Goal: Task Accomplishment & Management: Manage account settings

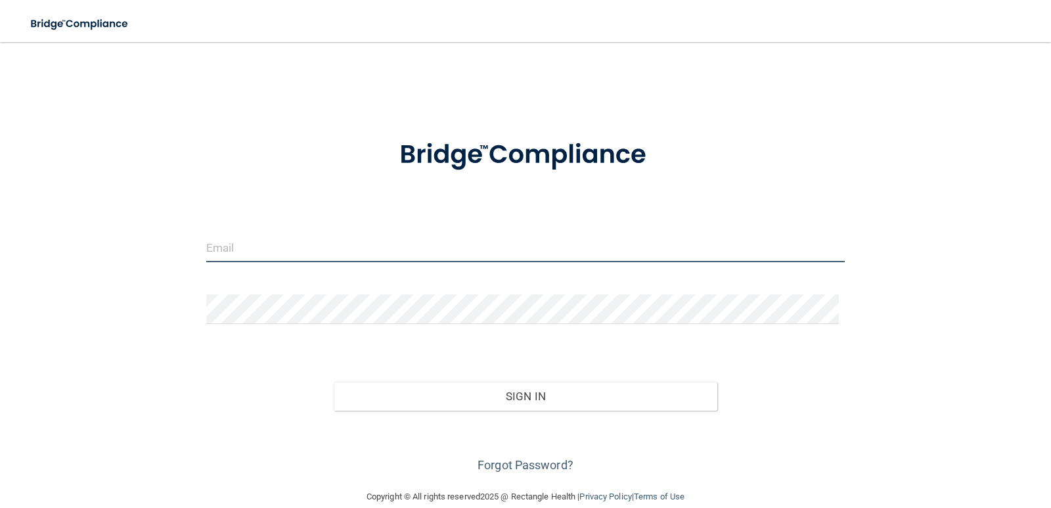
click at [269, 259] on input "email" at bounding box center [525, 248] width 639 height 30
type input "[PERSON_NAME][EMAIL_ADDRESS][PERSON_NAME][DOMAIN_NAME]"
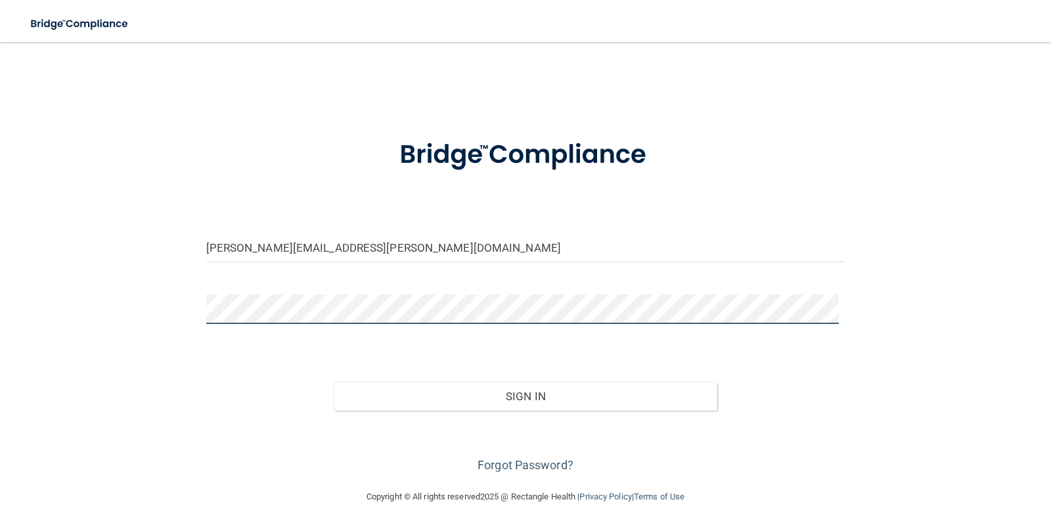
click at [334, 382] on button "Sign In" at bounding box center [526, 396] width 384 height 29
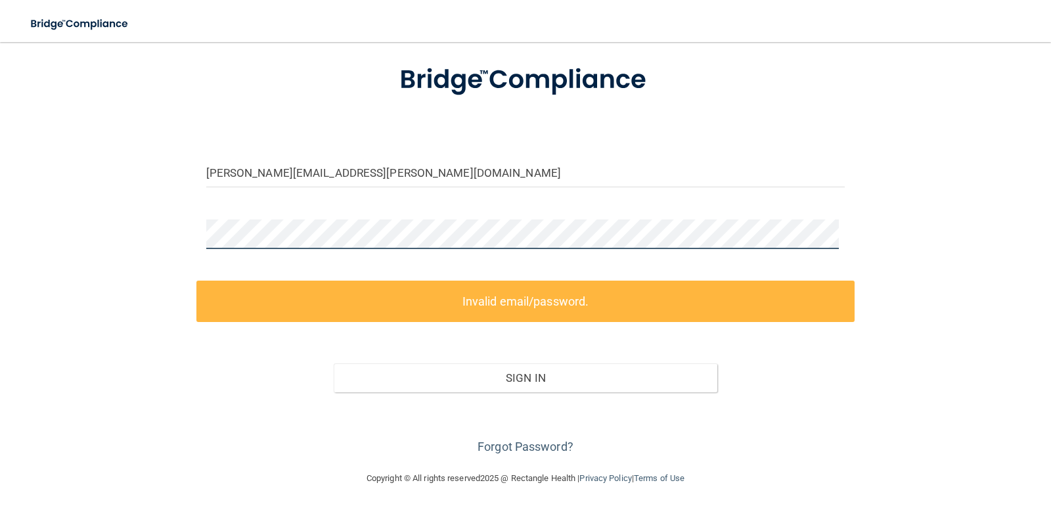
scroll to position [77, 0]
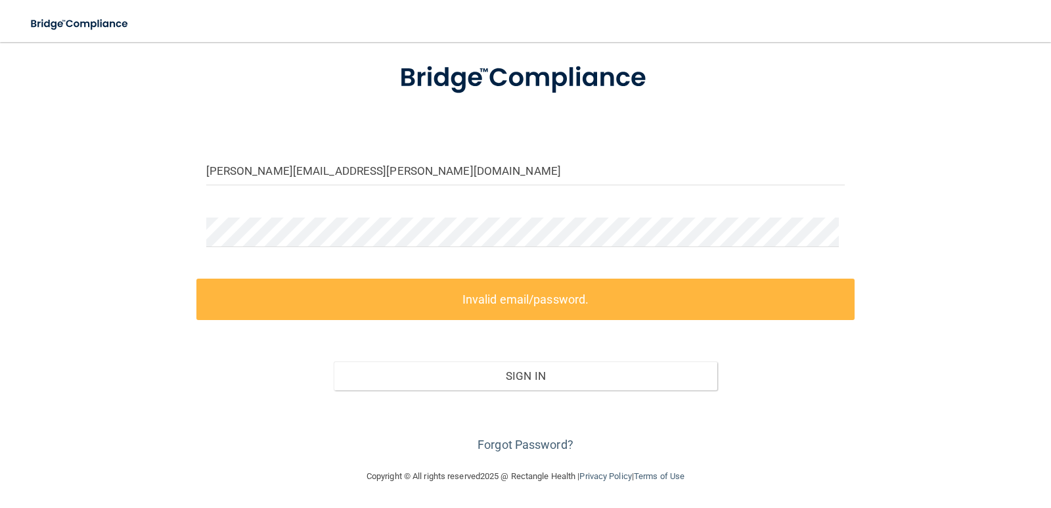
click at [501, 456] on div "Copyright © All rights reserved 2025 @ Rectangle Health | Privacy Policy | Term…" at bounding box center [526, 476] width 480 height 42
click at [506, 446] on link "Forgot Password?" at bounding box center [526, 444] width 96 height 14
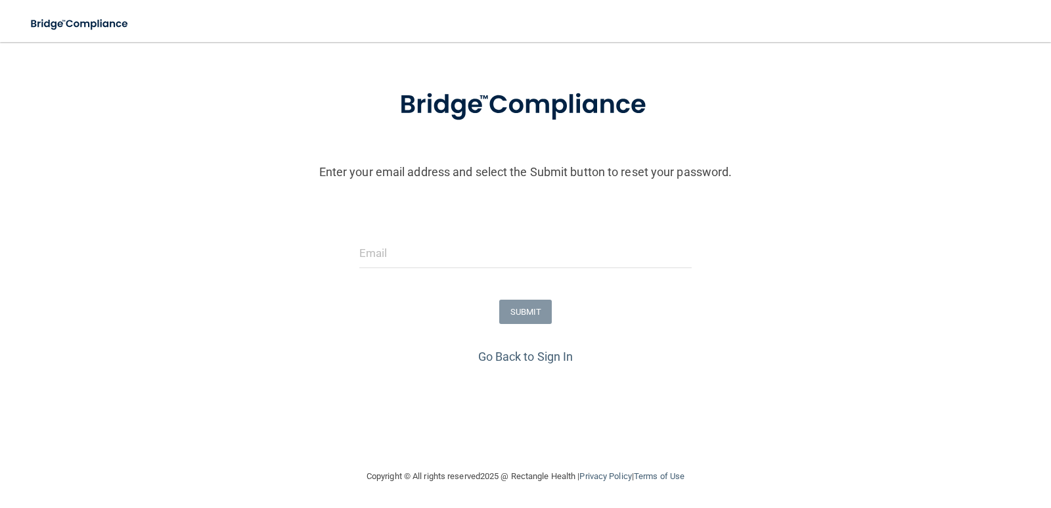
click at [518, 275] on div at bounding box center [525, 257] width 353 height 39
click at [520, 248] on input "email" at bounding box center [525, 253] width 333 height 30
type input "[PERSON_NAME][EMAIL_ADDRESS][PERSON_NAME][DOMAIN_NAME]"
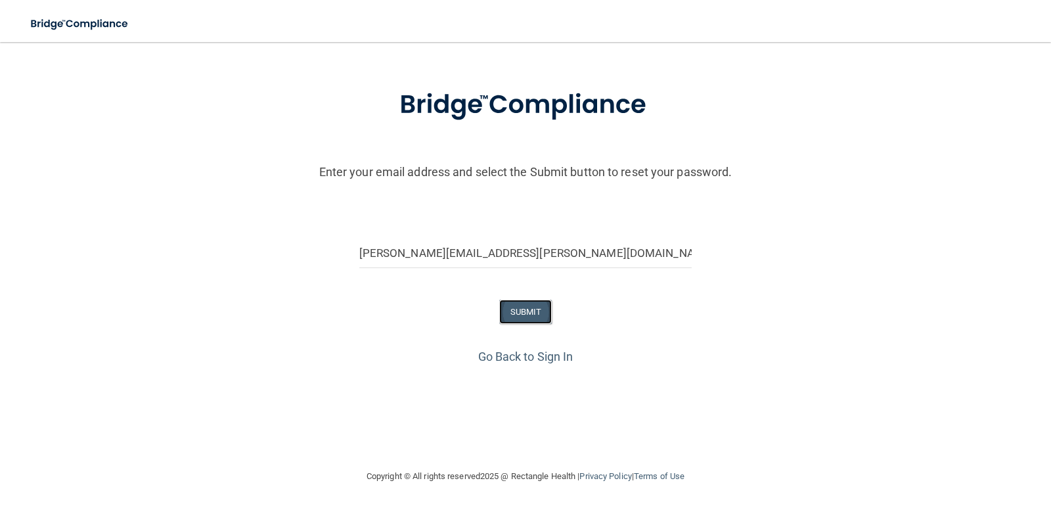
click at [501, 310] on button "SUBMIT" at bounding box center [525, 312] width 53 height 24
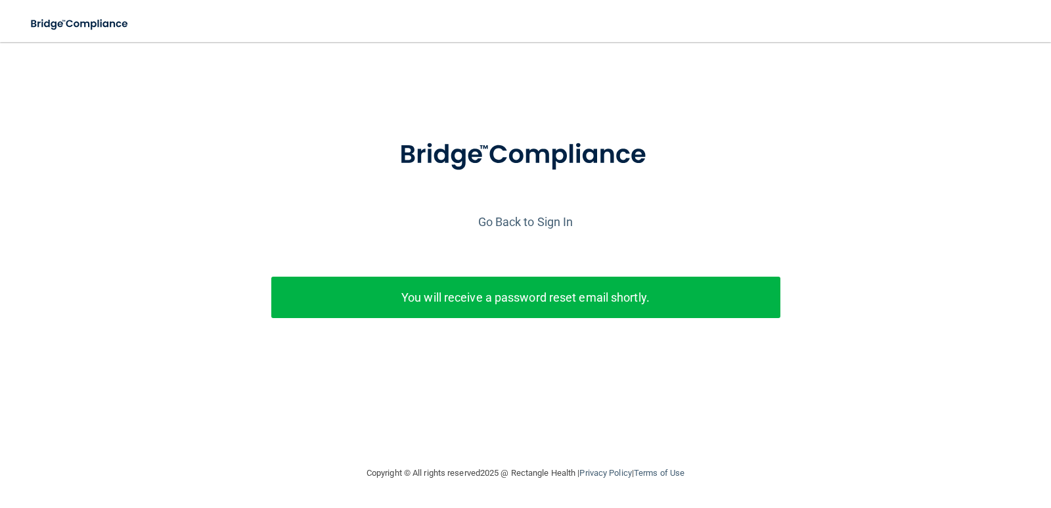
scroll to position [0, 0]
click at [515, 223] on link "Go Back to Sign In" at bounding box center [525, 222] width 95 height 14
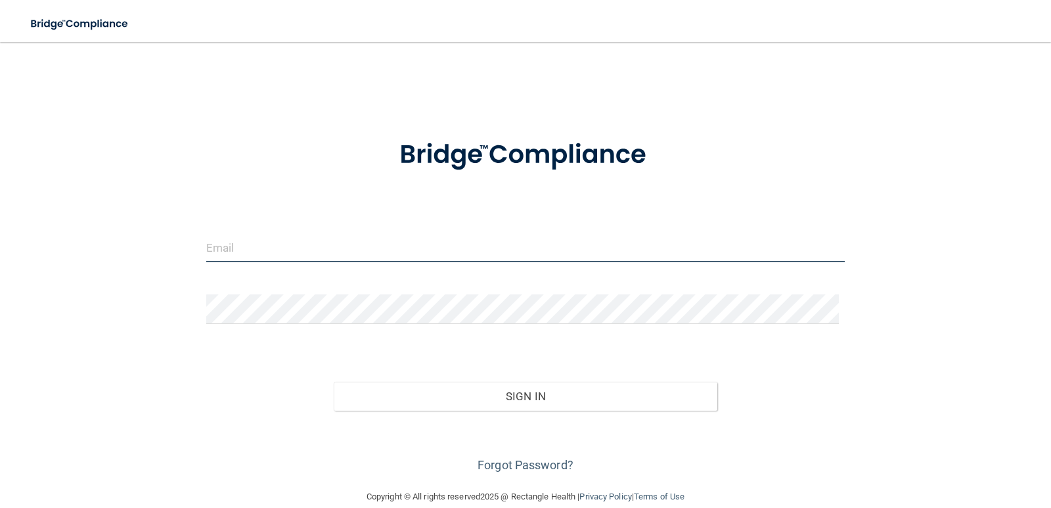
click at [344, 236] on input "email" at bounding box center [525, 248] width 639 height 30
type input "[PERSON_NAME][EMAIL_ADDRESS][PERSON_NAME][DOMAIN_NAME]"
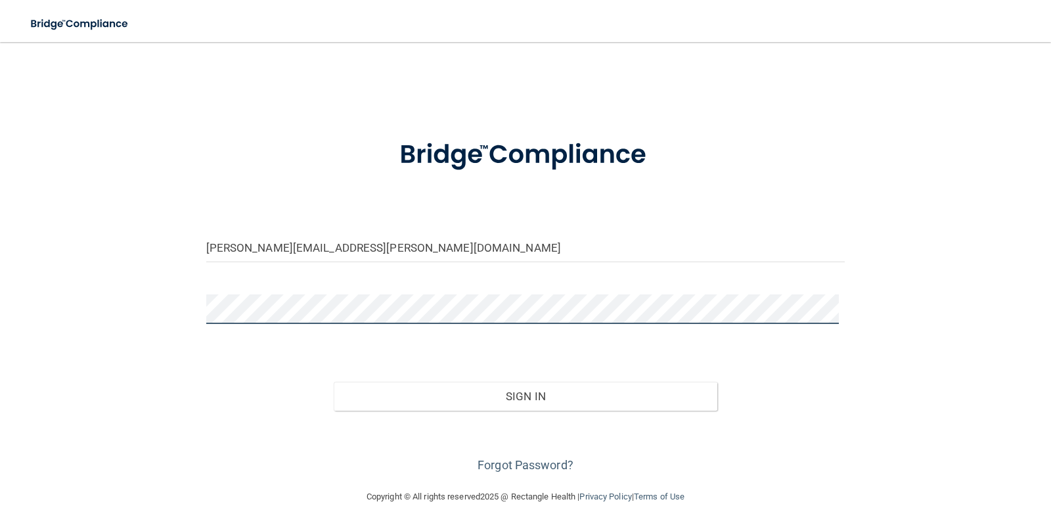
click at [334, 382] on button "Sign In" at bounding box center [526, 396] width 384 height 29
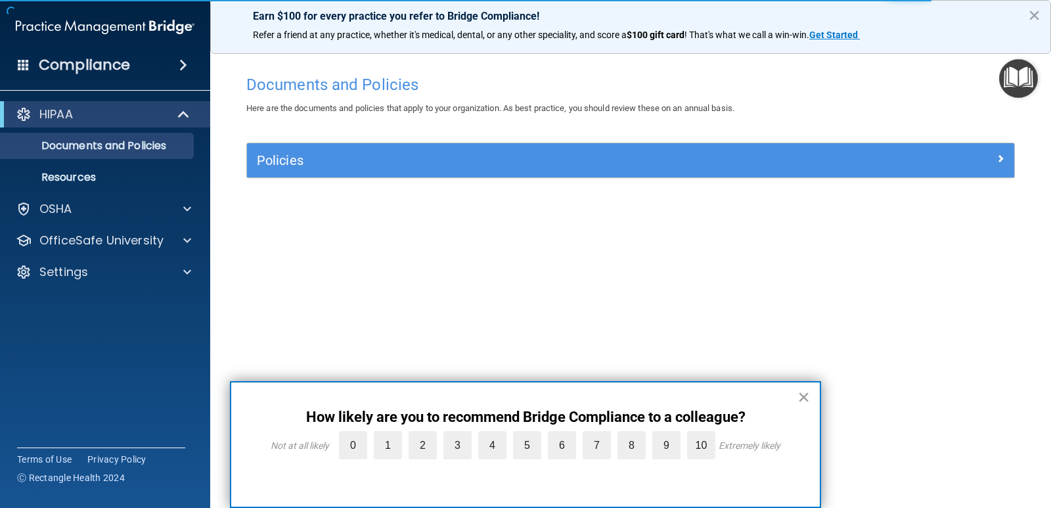
click at [801, 395] on button "×" at bounding box center [803, 396] width 12 height 21
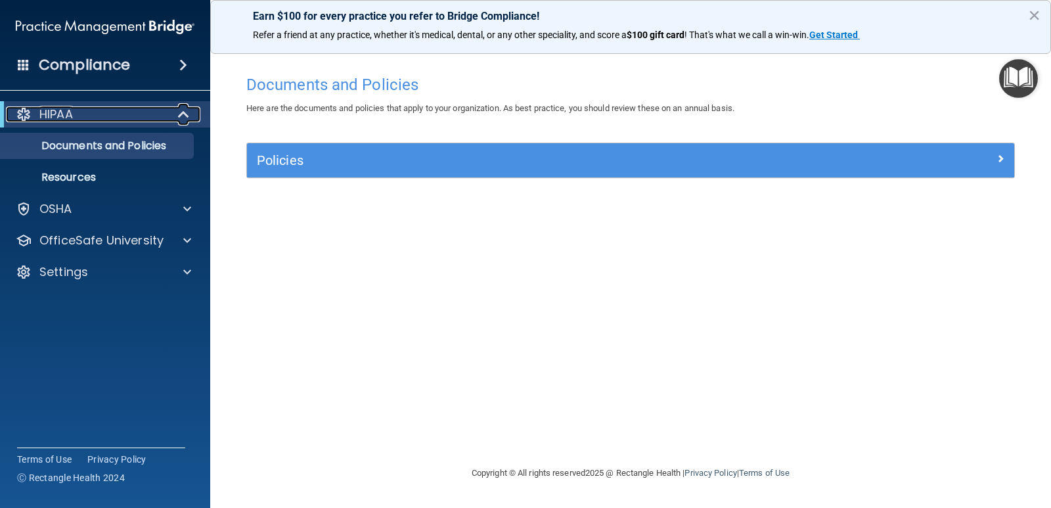
click at [141, 116] on div "HIPAA" at bounding box center [87, 114] width 162 height 16
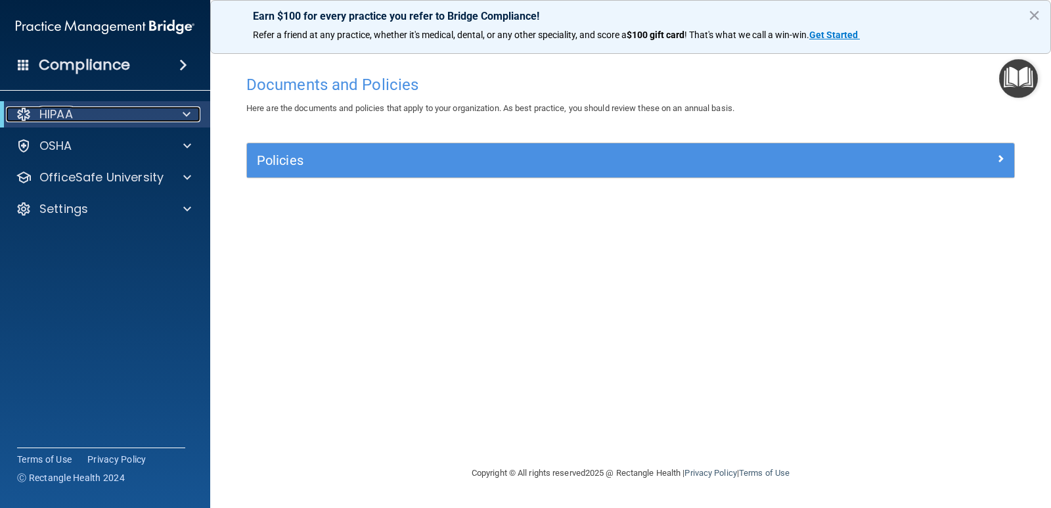
click at [141, 116] on div "HIPAA" at bounding box center [87, 114] width 162 height 16
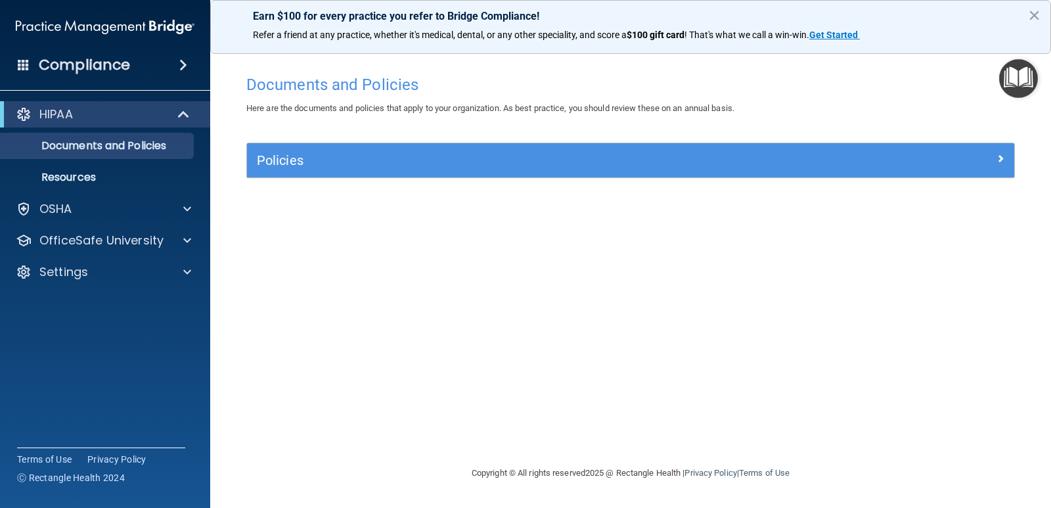
click at [152, 68] on div "Compliance" at bounding box center [105, 65] width 210 height 29
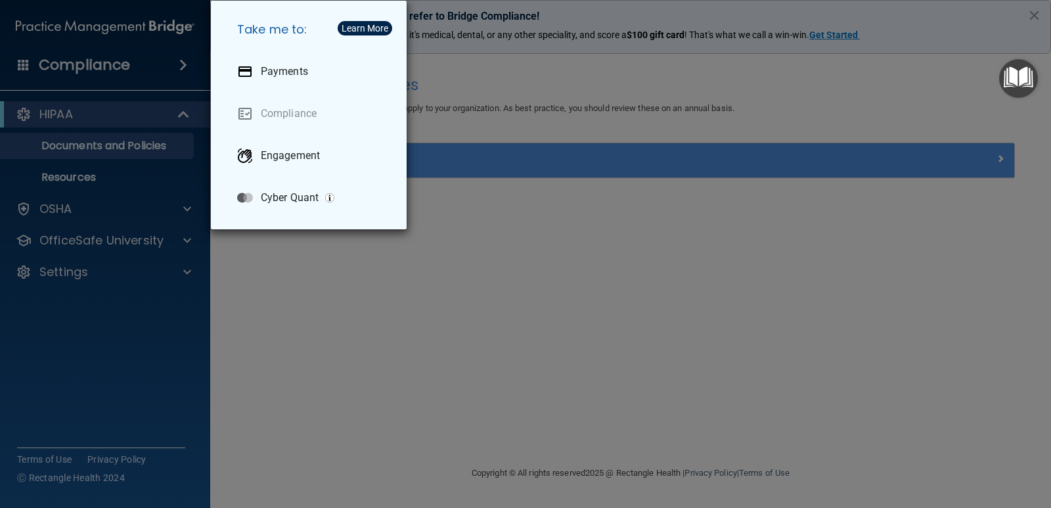
click at [129, 147] on div "Take me to: Payments Compliance Engagement Cyber Quant" at bounding box center [525, 254] width 1051 height 508
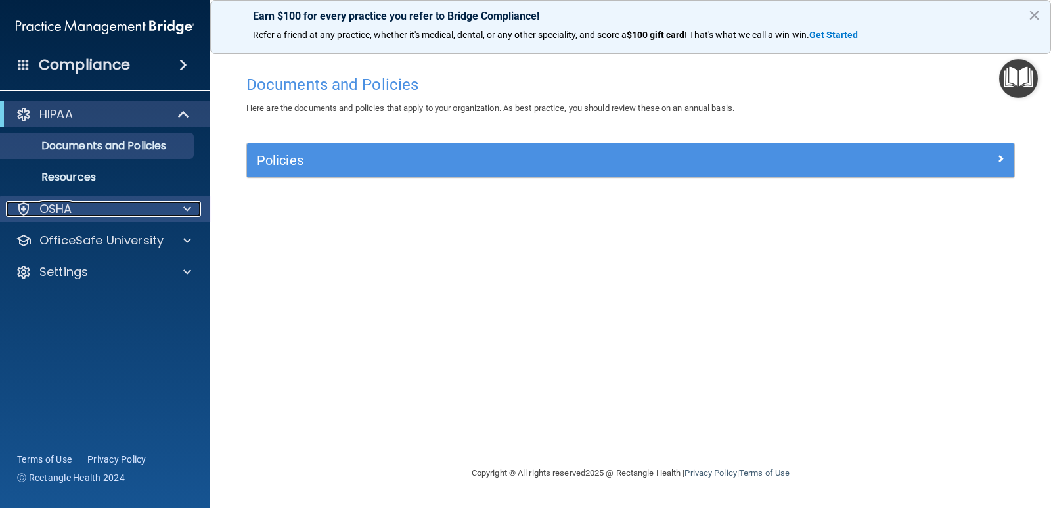
click at [68, 216] on p "OSHA" at bounding box center [55, 209] width 33 height 16
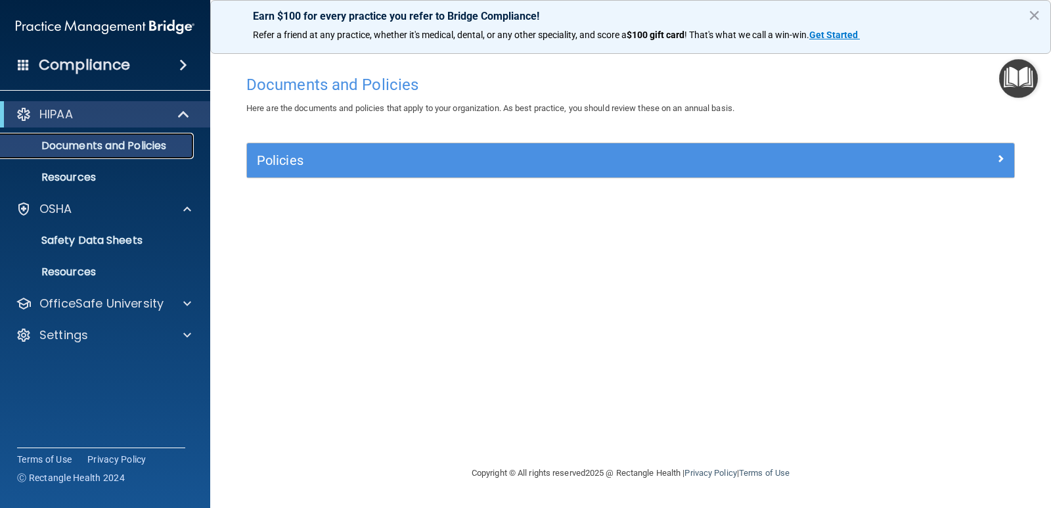
click at [79, 140] on p "Documents and Policies" at bounding box center [98, 145] width 179 height 13
click at [115, 75] on div "Compliance" at bounding box center [105, 65] width 210 height 29
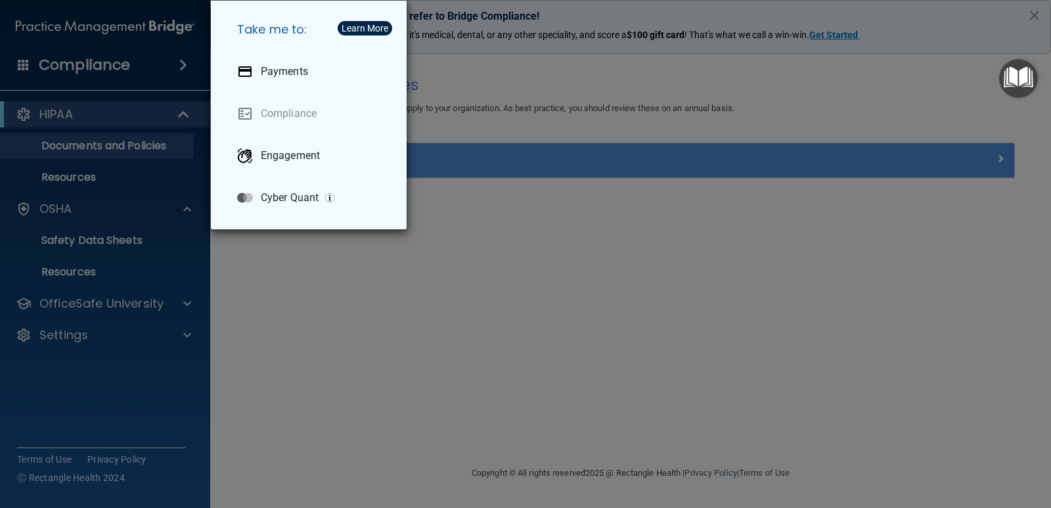
drag, startPoint x: 77, startPoint y: 217, endPoint x: 75, endPoint y: 223, distance: 6.9
click at [76, 217] on div "Take me to: Payments Compliance Engagement Cyber Quant" at bounding box center [525, 254] width 1051 height 508
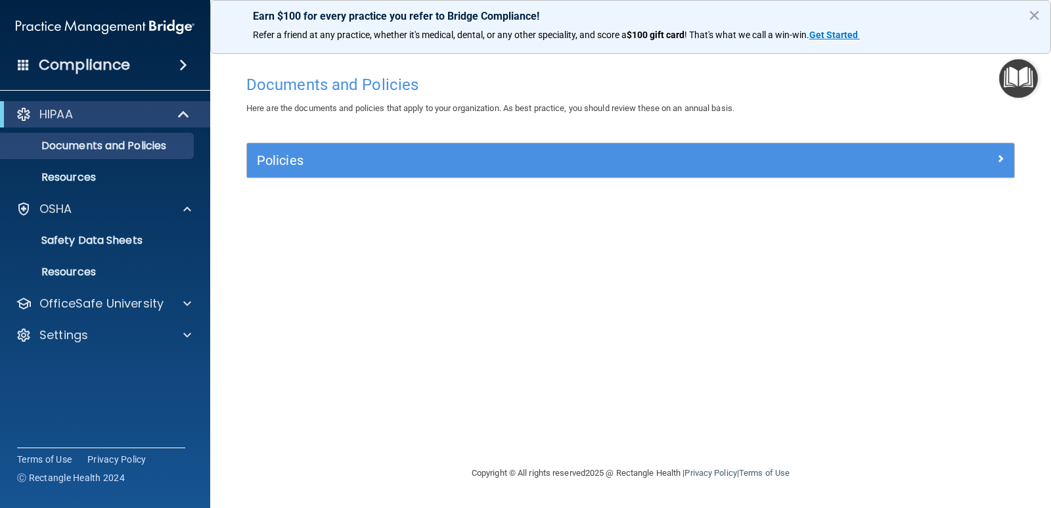
click at [1033, 13] on button "×" at bounding box center [1034, 15] width 12 height 21
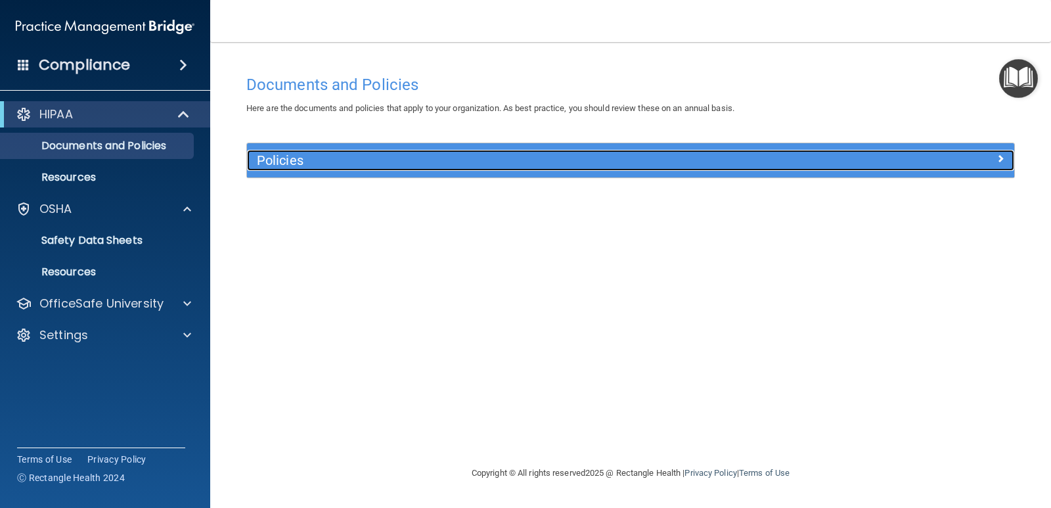
click at [432, 158] on h5 "Policies" at bounding box center [535, 160] width 556 height 14
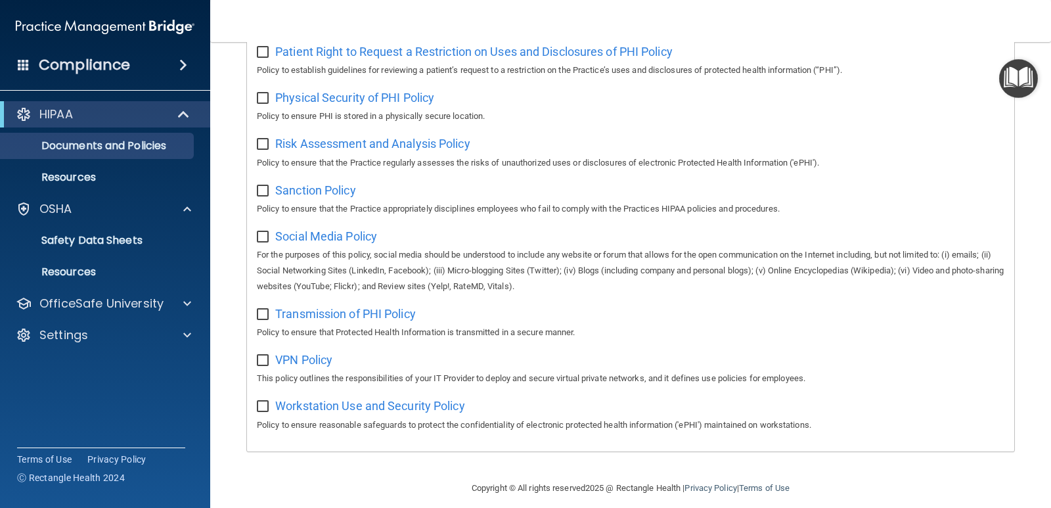
scroll to position [841, 0]
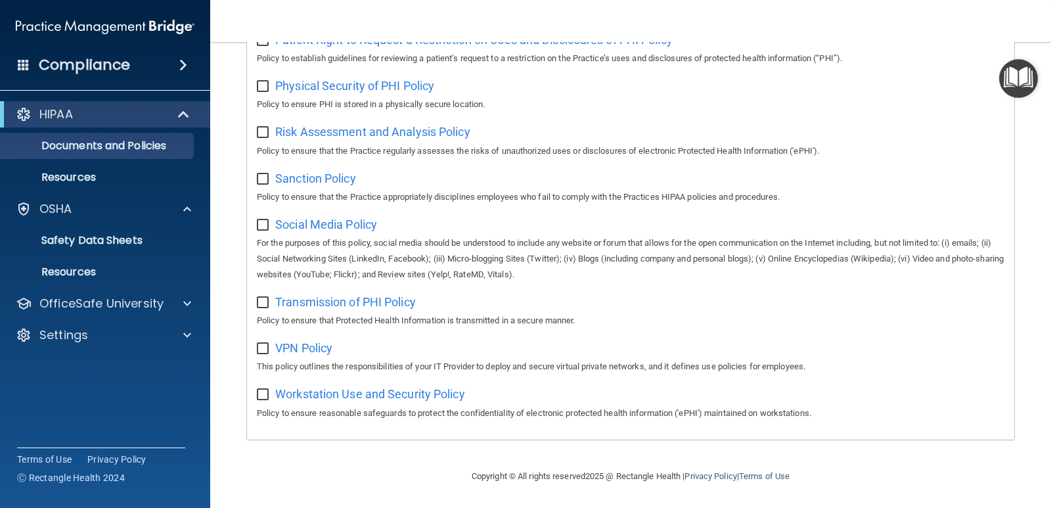
click at [97, 69] on h4 "Compliance" at bounding box center [84, 65] width 91 height 18
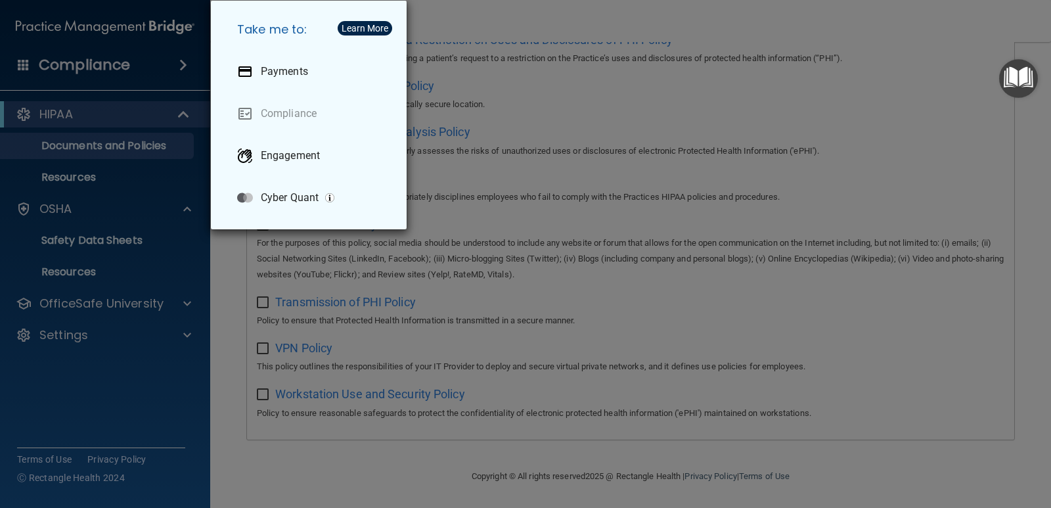
click at [100, 68] on div "Take me to: Payments Compliance Engagement Cyber Quant" at bounding box center [525, 254] width 1051 height 508
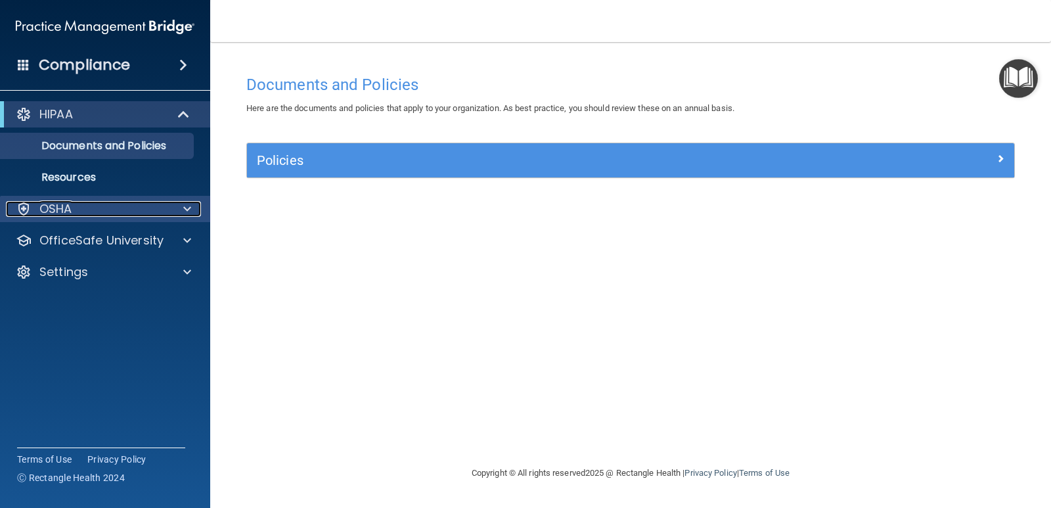
click at [55, 205] on p "OSHA" at bounding box center [55, 209] width 33 height 16
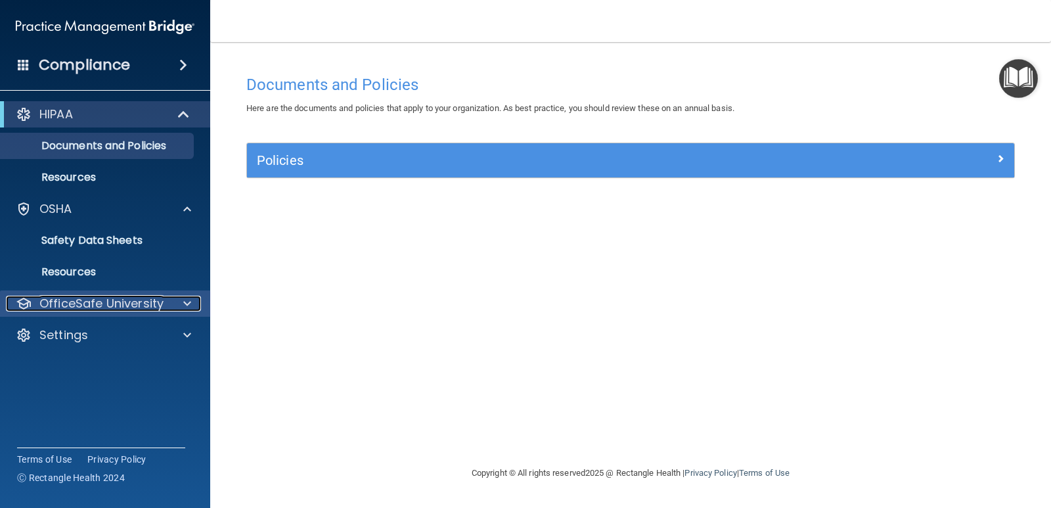
click at [64, 296] on p "OfficeSafe University" at bounding box center [101, 304] width 124 height 16
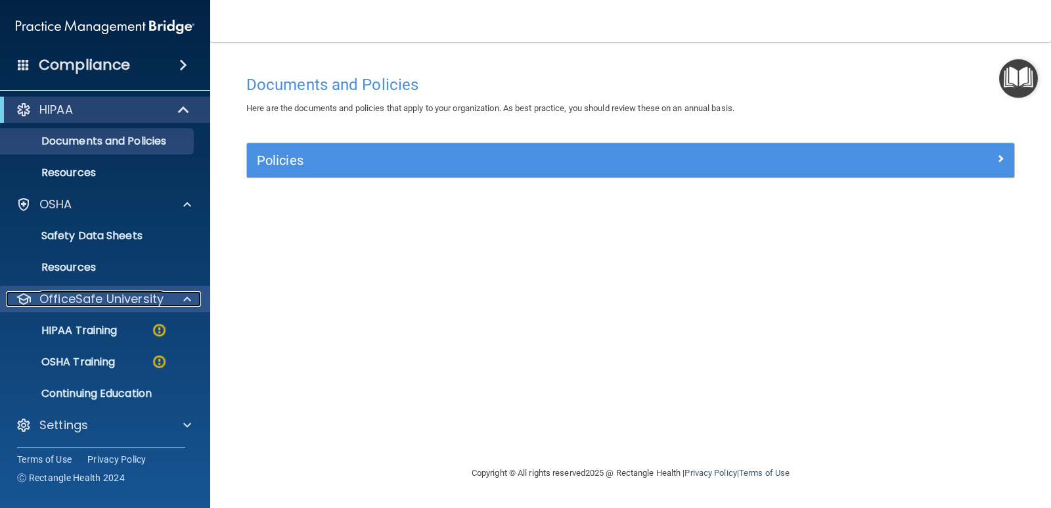
scroll to position [6, 0]
